Goal: Task Accomplishment & Management: Manage account settings

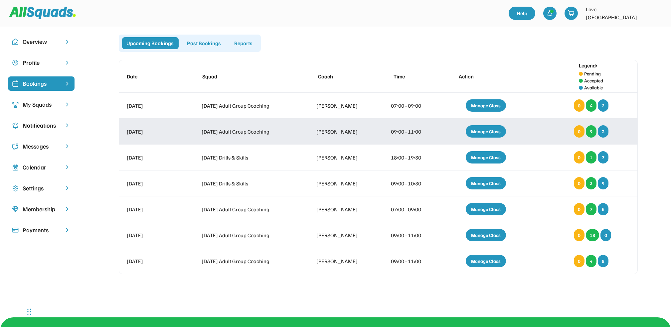
click at [481, 132] on div "Manage Class" at bounding box center [486, 131] width 40 height 12
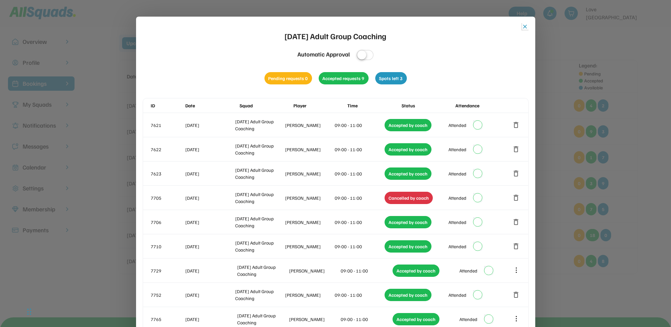
click at [523, 28] on button "close" at bounding box center [525, 26] width 7 height 7
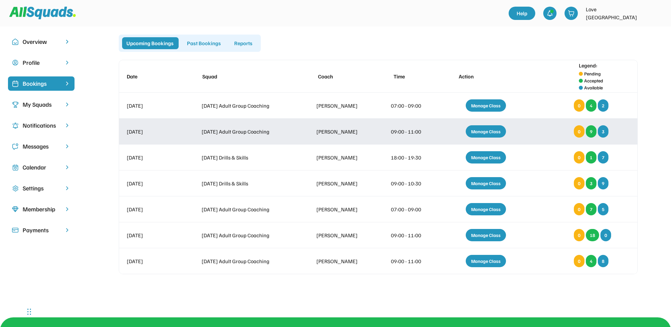
click at [591, 132] on div "9" at bounding box center [591, 131] width 11 height 12
click at [491, 132] on div "Manage Class" at bounding box center [486, 131] width 40 height 12
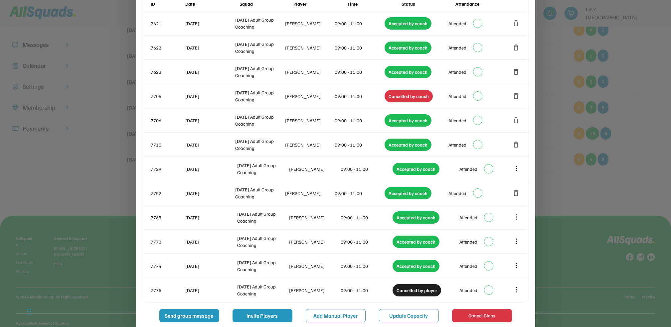
scroll to position [103, 0]
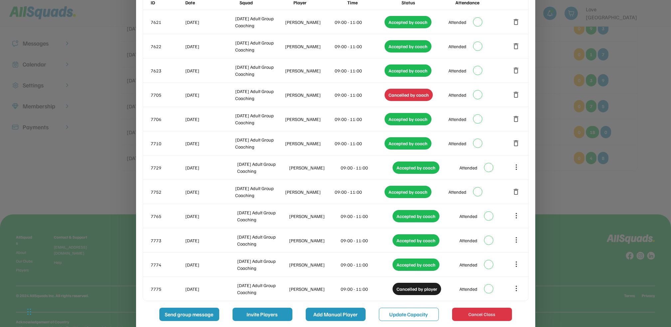
click at [337, 313] on button "Add Manual Player" at bounding box center [336, 314] width 60 height 13
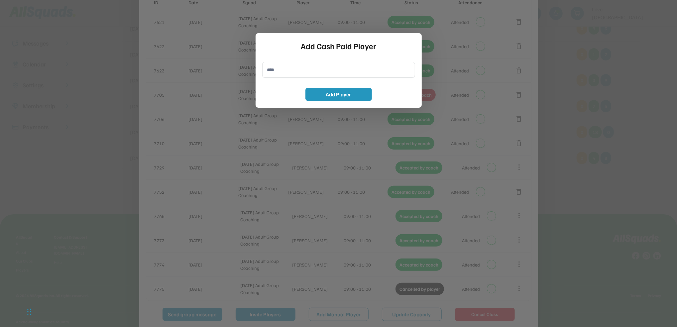
click at [300, 69] on input "input" at bounding box center [338, 70] width 153 height 16
type input "*"
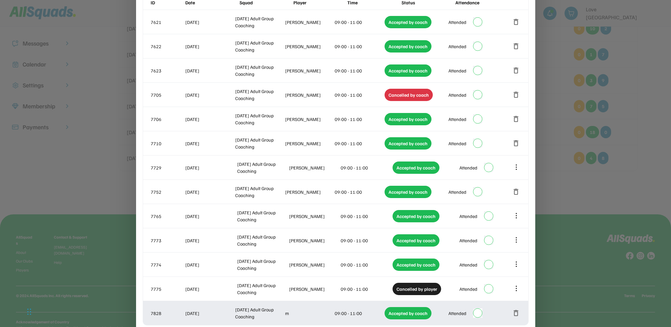
click at [516, 313] on button "delete" at bounding box center [516, 313] width 8 height 8
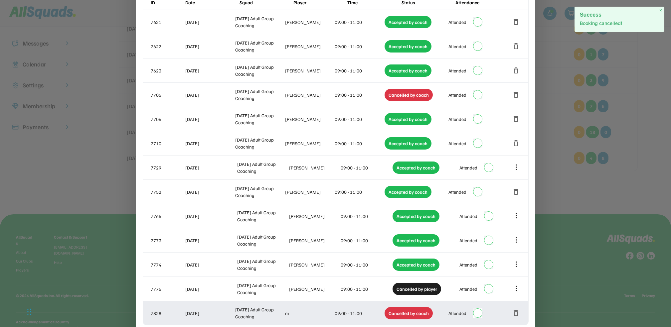
click at [419, 313] on div "Cancelled by coach" at bounding box center [408, 313] width 48 height 12
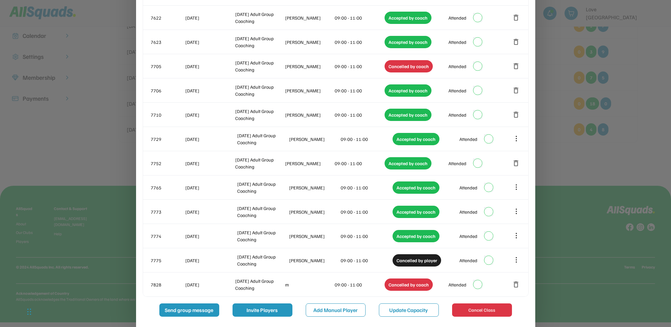
scroll to position [135, 0]
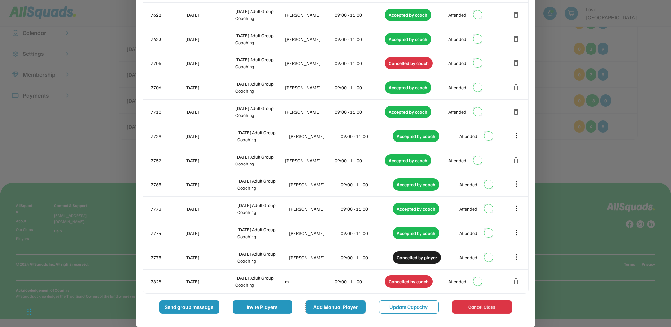
click at [349, 309] on button "Add Manual Player" at bounding box center [336, 307] width 60 height 13
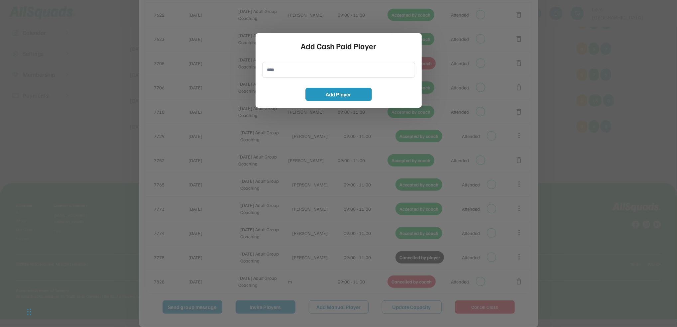
click at [286, 73] on input "input" at bounding box center [338, 70] width 153 height 16
type input "**********"
click at [316, 93] on button "Add Player" at bounding box center [339, 94] width 67 height 13
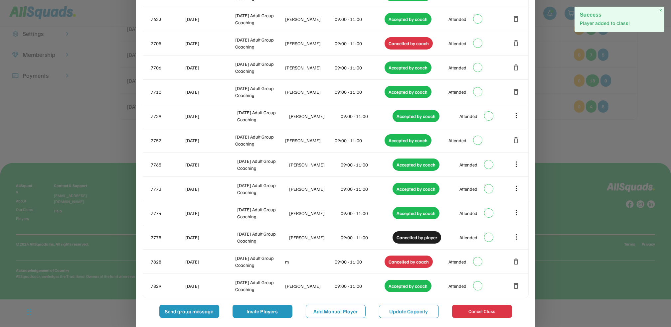
scroll to position [159, 0]
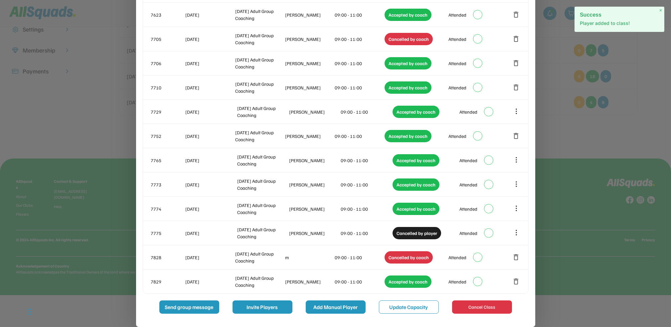
click at [357, 305] on button "Add Manual Player" at bounding box center [336, 307] width 60 height 13
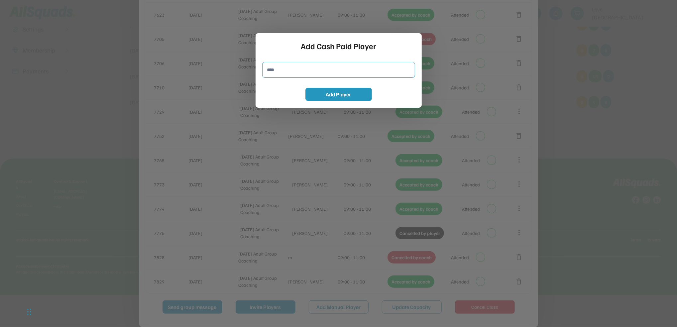
click at [285, 70] on input "input" at bounding box center [338, 70] width 153 height 16
type input "**********"
click at [326, 93] on button "Add Player" at bounding box center [339, 94] width 67 height 13
